Goal: Task Accomplishment & Management: Manage account settings

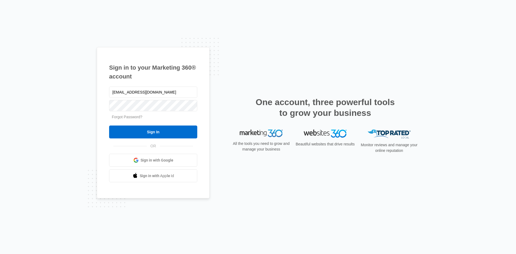
drag, startPoint x: 117, startPoint y: 92, endPoint x: 75, endPoint y: 93, distance: 41.9
click at [77, 93] on div "Sign in to your Marketing 360® account [EMAIL_ADDRESS][DOMAIN_NAME] Forgot Pass…" at bounding box center [258, 127] width 516 height 254
type input "[PERSON_NAME][EMAIL_ADDRESS][DOMAIN_NAME]"
click at [44, 91] on div "Sign in to your Marketing 360® account [PERSON_NAME][EMAIL_ADDRESS][DOMAIN_NAME…" at bounding box center [258, 127] width 516 height 254
click at [109, 125] on input "Sign In" at bounding box center [153, 131] width 88 height 13
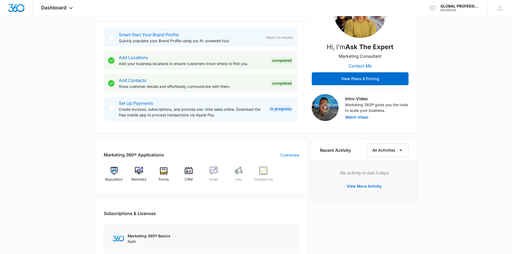
scroll to position [188, 0]
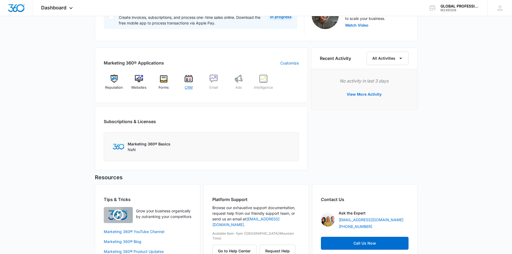
click at [191, 77] on img at bounding box center [188, 79] width 8 height 8
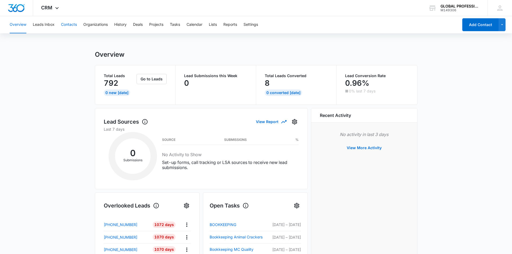
click at [65, 26] on button "Contacts" at bounding box center [69, 24] width 16 height 17
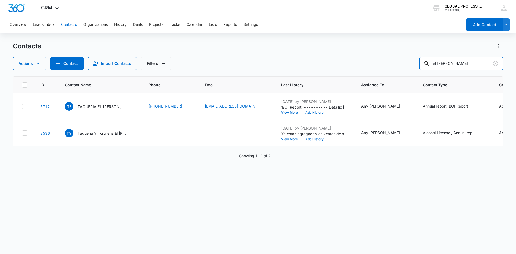
drag, startPoint x: 456, startPoint y: 60, endPoint x: 313, endPoint y: 68, distance: 143.4
click at [318, 68] on div "Actions Contact Import Contacts Filters el limon" at bounding box center [258, 63] width 490 height 13
type input "el habanero"
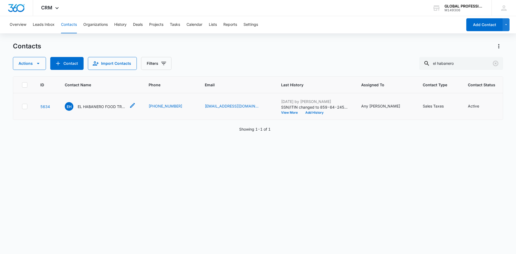
click at [91, 108] on p "EL HABANERO FOOD TRUCK LLC" at bounding box center [102, 107] width 48 height 6
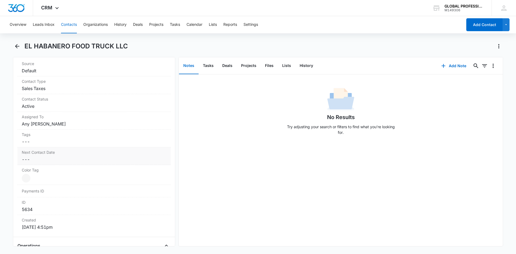
scroll to position [215, 0]
click at [44, 123] on dd "Cancel Save Changes Any N Torres" at bounding box center [94, 125] width 144 height 6
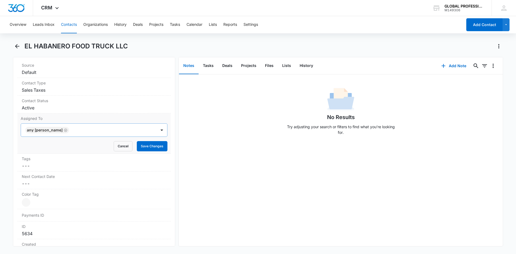
click at [64, 131] on icon "Remove Any N Torres" at bounding box center [65, 129] width 3 height 3
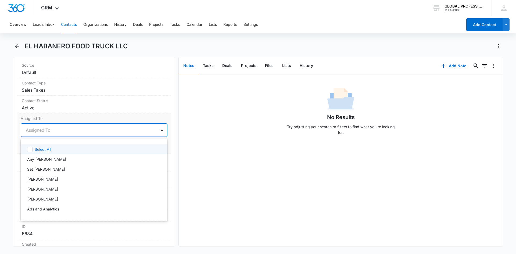
click at [51, 131] on div at bounding box center [88, 130] width 124 height 8
type input "enrique"
click at [47, 148] on p "Enrique Garcia" at bounding box center [42, 149] width 31 height 6
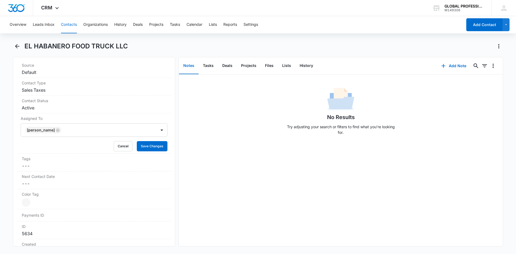
click at [211, 145] on div "No Results Try adjusting your search or filters to find what you’re looking for." at bounding box center [341, 160] width 324 height 172
click at [144, 146] on button "Save Changes" at bounding box center [152, 146] width 31 height 10
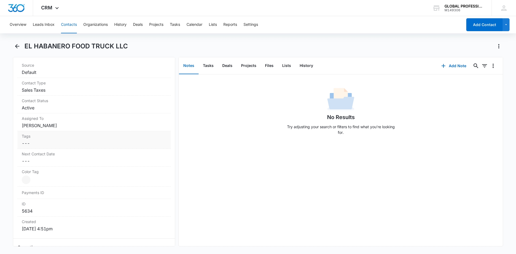
click at [142, 146] on dd "Cancel Save Changes ---" at bounding box center [94, 143] width 144 height 6
click at [71, 24] on button "Contacts" at bounding box center [69, 24] width 16 height 17
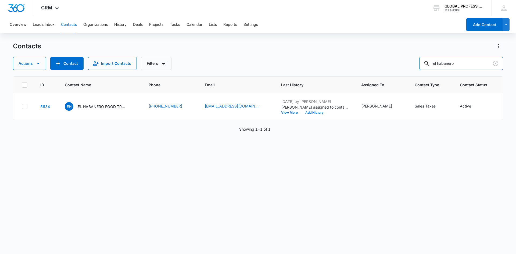
drag, startPoint x: 464, startPoint y: 62, endPoint x: 324, endPoint y: 55, distance: 140.3
click at [325, 55] on div "Contacts Actions Contact Import Contacts Filters el habanero" at bounding box center [258, 56] width 490 height 28
type input "el limon"
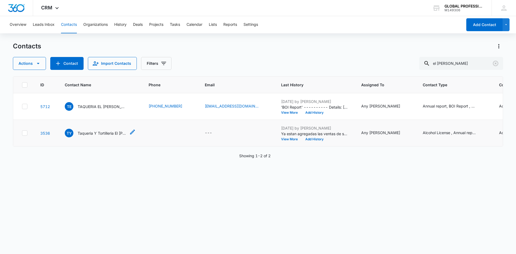
click at [97, 136] on p "Taqueria Y Tortilleria El Limon LLC" at bounding box center [102, 133] width 48 height 6
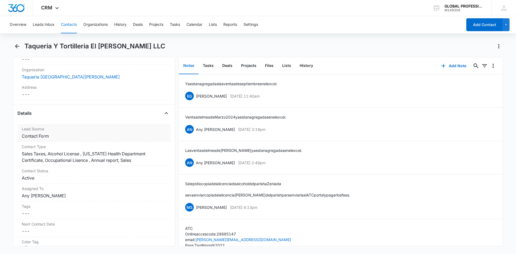
scroll to position [188, 0]
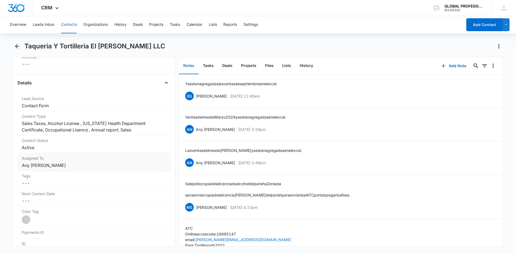
click at [42, 165] on dd "Cancel Save Changes Any N Torres" at bounding box center [94, 165] width 144 height 6
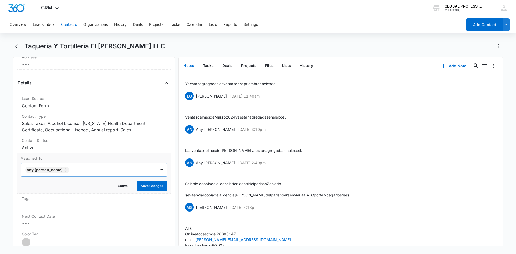
click at [64, 169] on icon "Remove Any N Torres" at bounding box center [66, 170] width 4 height 4
click at [57, 170] on div at bounding box center [88, 170] width 124 height 8
type input "enrique"
click at [68, 187] on div "Enrique Garcia" at bounding box center [93, 189] width 133 height 6
click at [143, 148] on dd "Cancel Save Changes Active" at bounding box center [94, 147] width 144 height 6
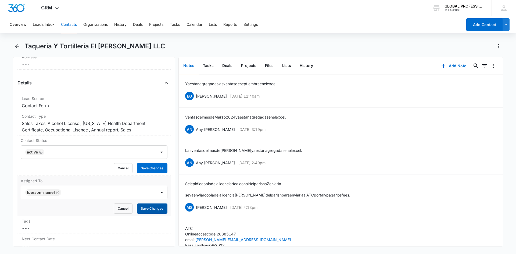
click at [152, 208] on button "Save Changes" at bounding box center [152, 208] width 31 height 10
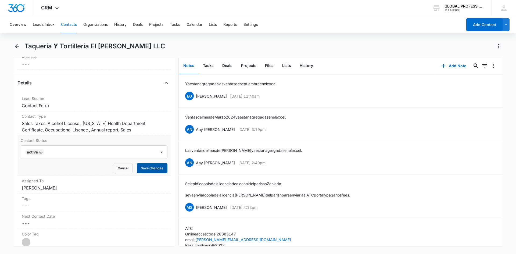
click at [153, 169] on button "Save Changes" at bounding box center [152, 168] width 31 height 10
